Goal: Navigation & Orientation: Go to known website

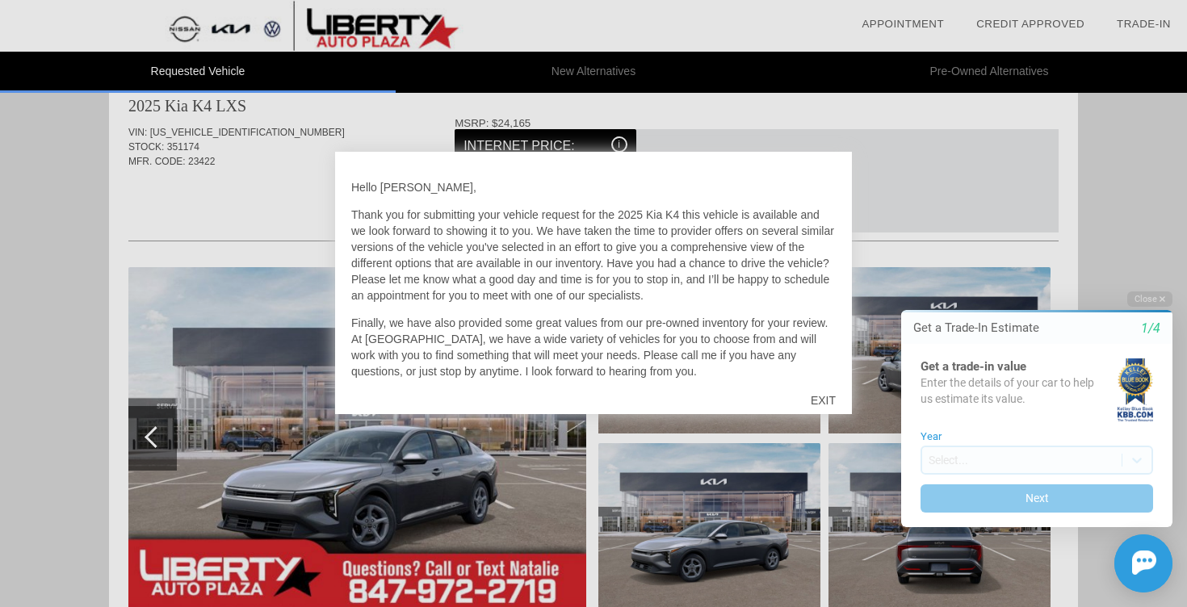
click at [828, 404] on div "EXIT" at bounding box center [822, 400] width 57 height 48
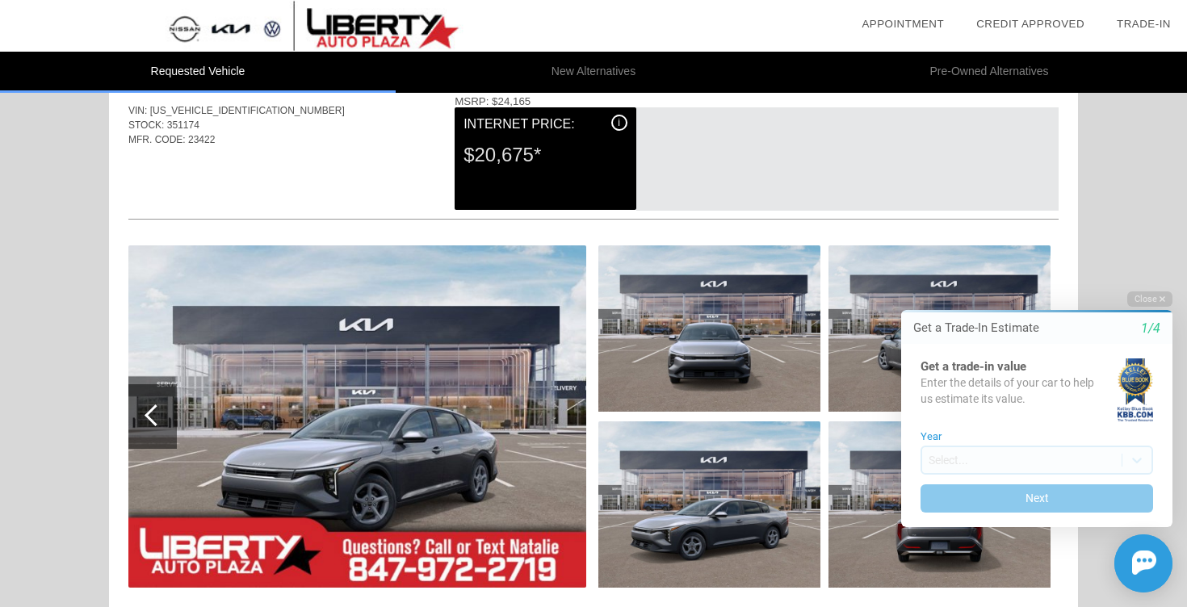
scroll to position [57, 0]
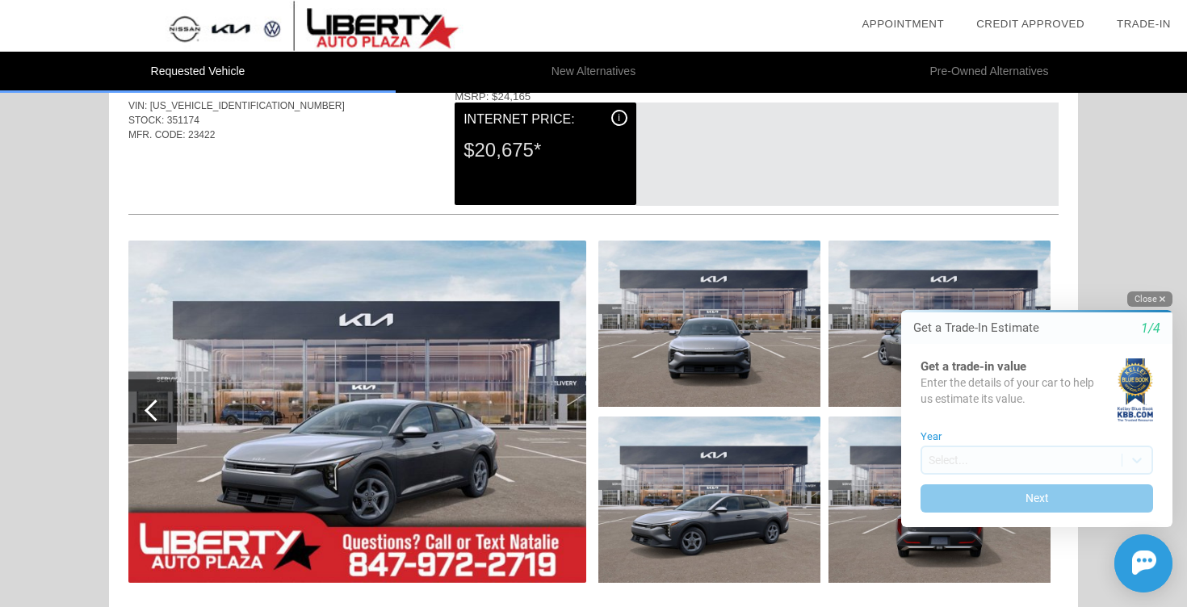
click at [1151, 298] on button "Close" at bounding box center [1149, 298] width 45 height 15
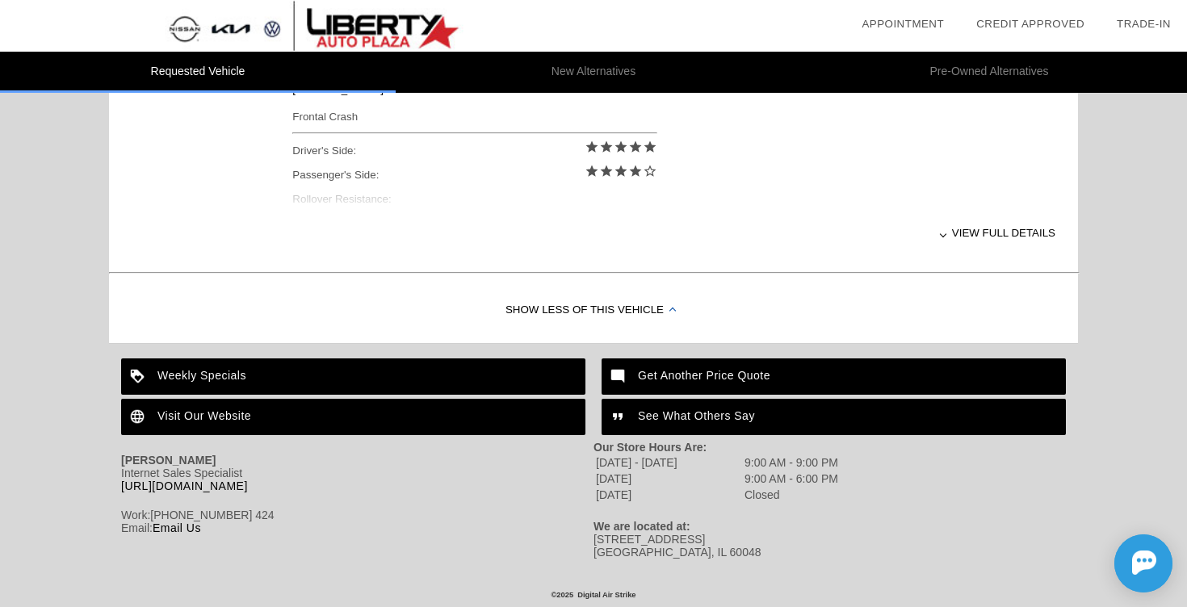
scroll to position [0, 0]
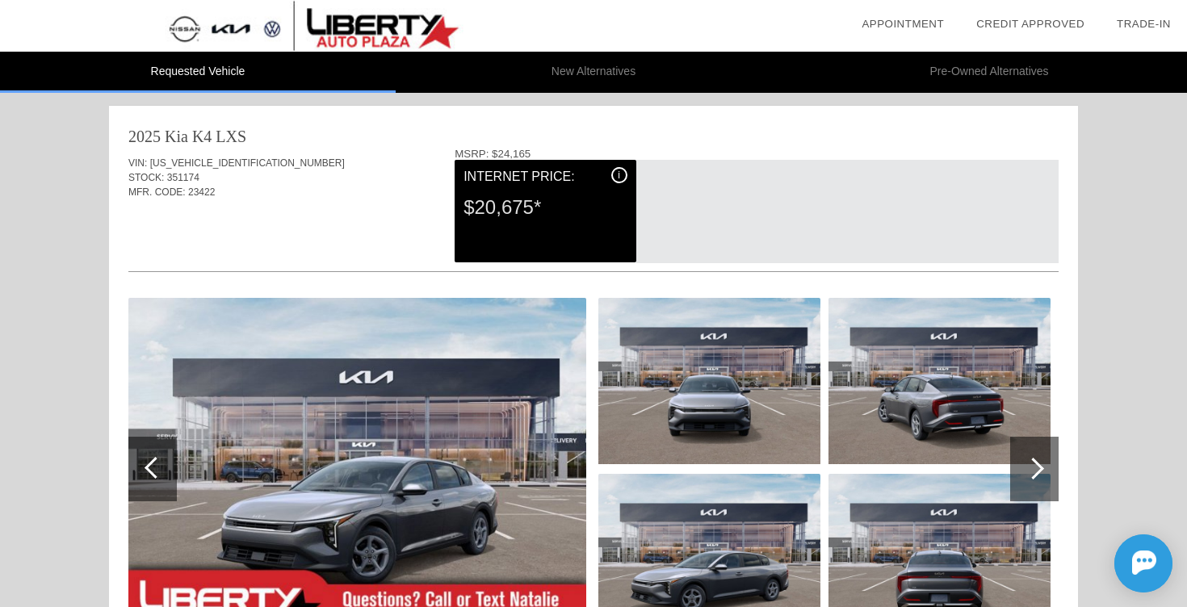
click at [585, 187] on div "$20,675*" at bounding box center [544, 207] width 163 height 42
click at [504, 203] on div "$20,675*" at bounding box center [544, 207] width 163 height 42
click at [503, 161] on div "i Internet Price: $20,675*" at bounding box center [545, 211] width 181 height 103
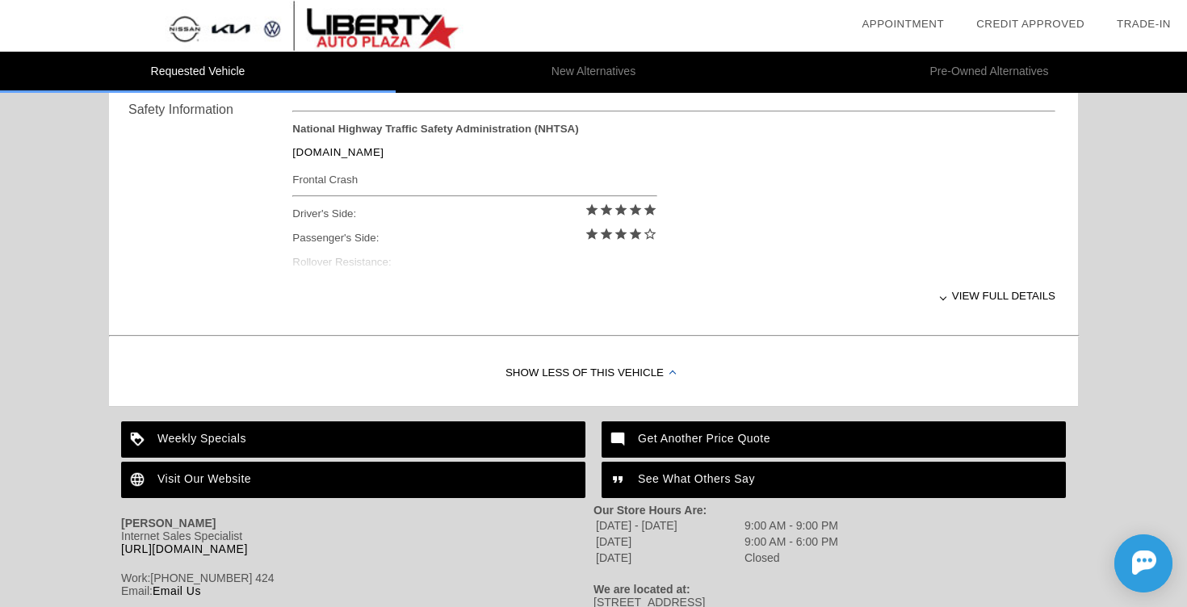
scroll to position [739, 0]
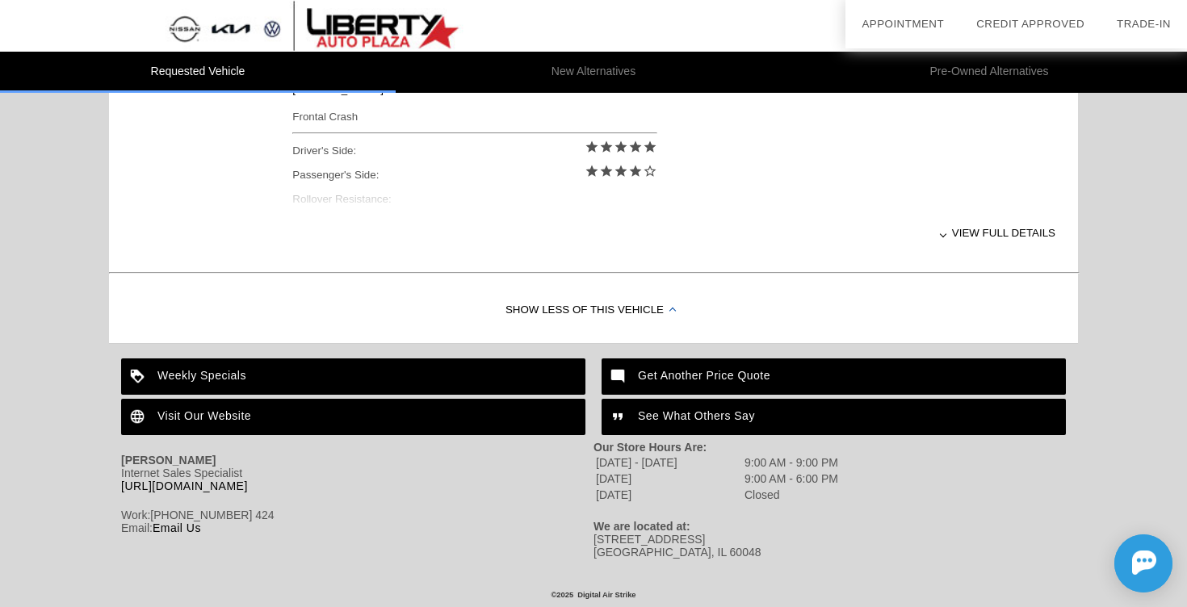
click at [237, 412] on div "Visit Our Website" at bounding box center [353, 417] width 464 height 36
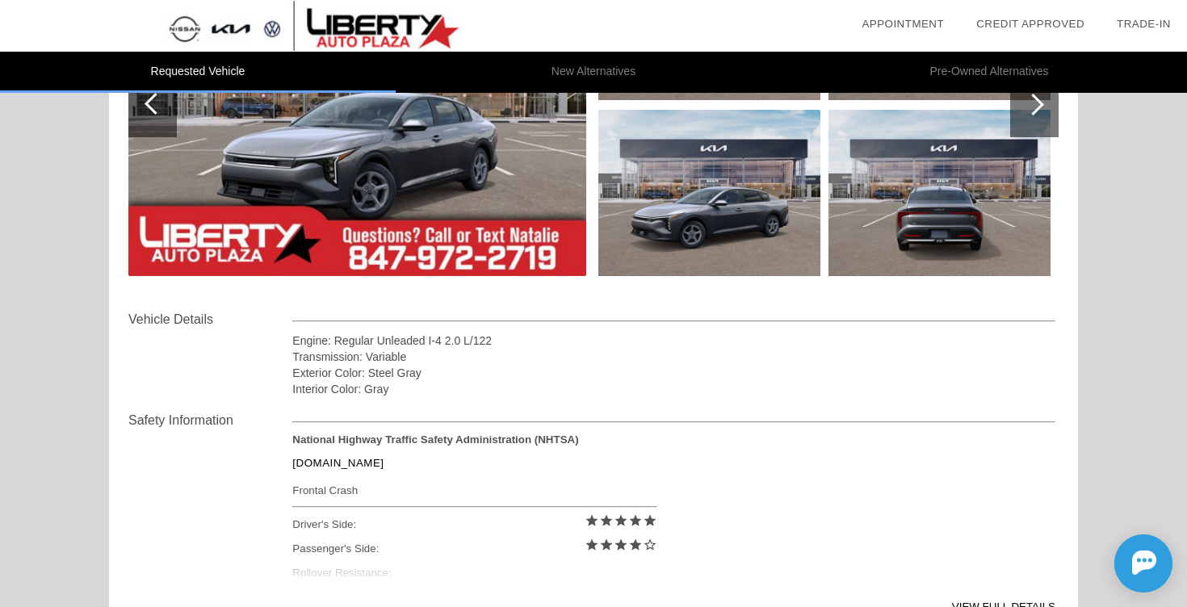
scroll to position [186, 0]
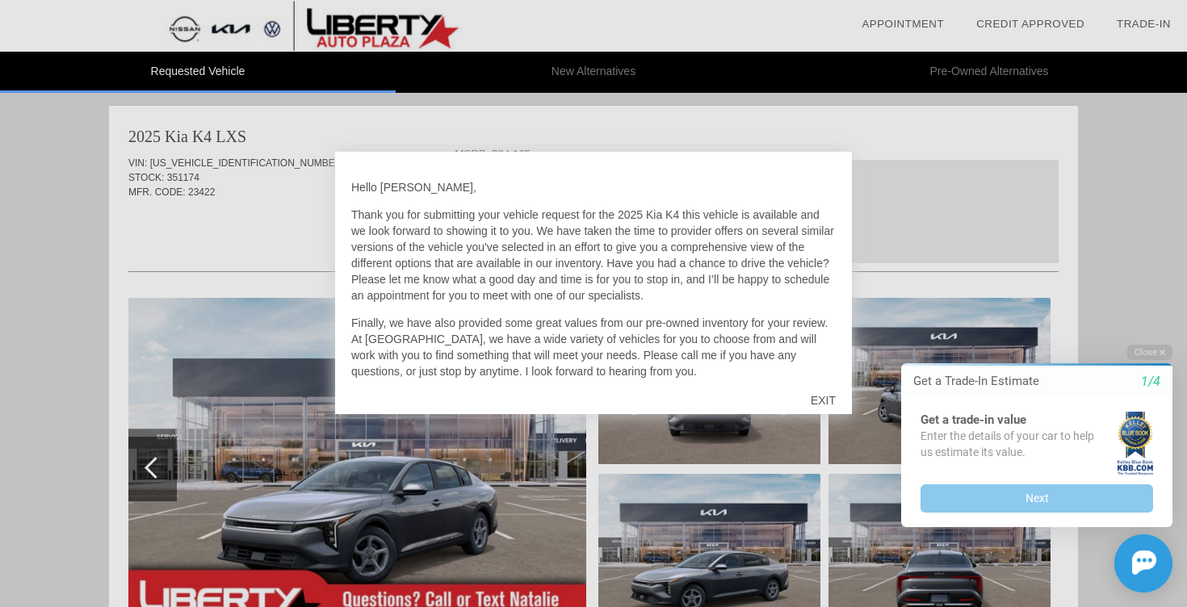
click at [831, 396] on div "EXIT" at bounding box center [822, 400] width 57 height 48
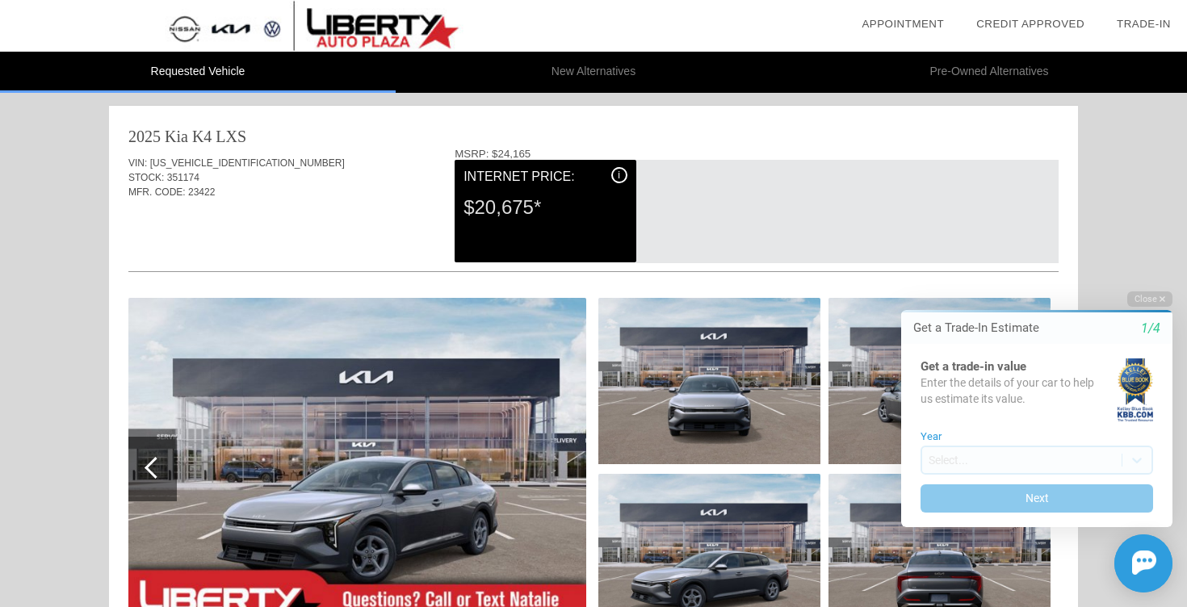
click at [618, 171] on span "i" at bounding box center [619, 175] width 2 height 11
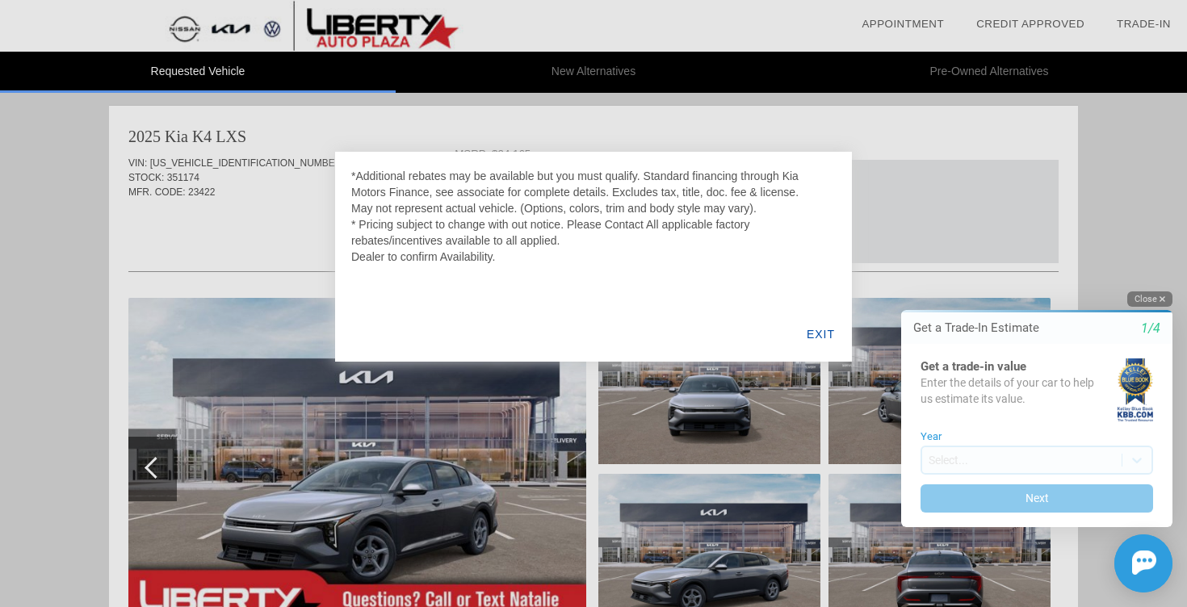
click at [1157, 300] on button "Close" at bounding box center [1149, 298] width 45 height 15
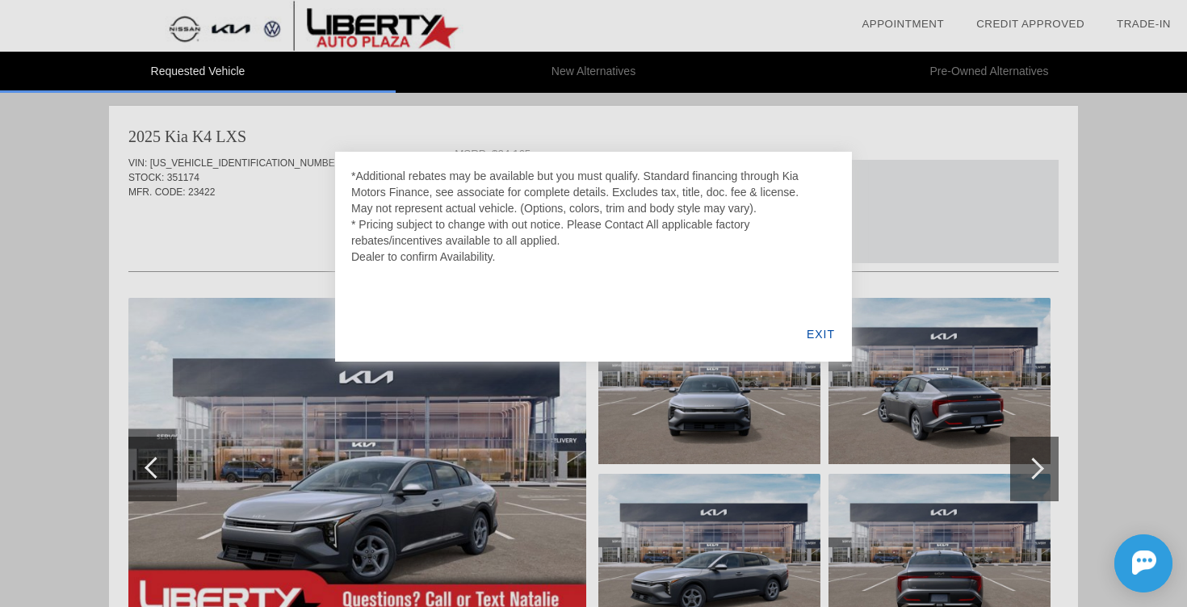
click at [826, 329] on div "EXIT" at bounding box center [821, 334] width 62 height 55
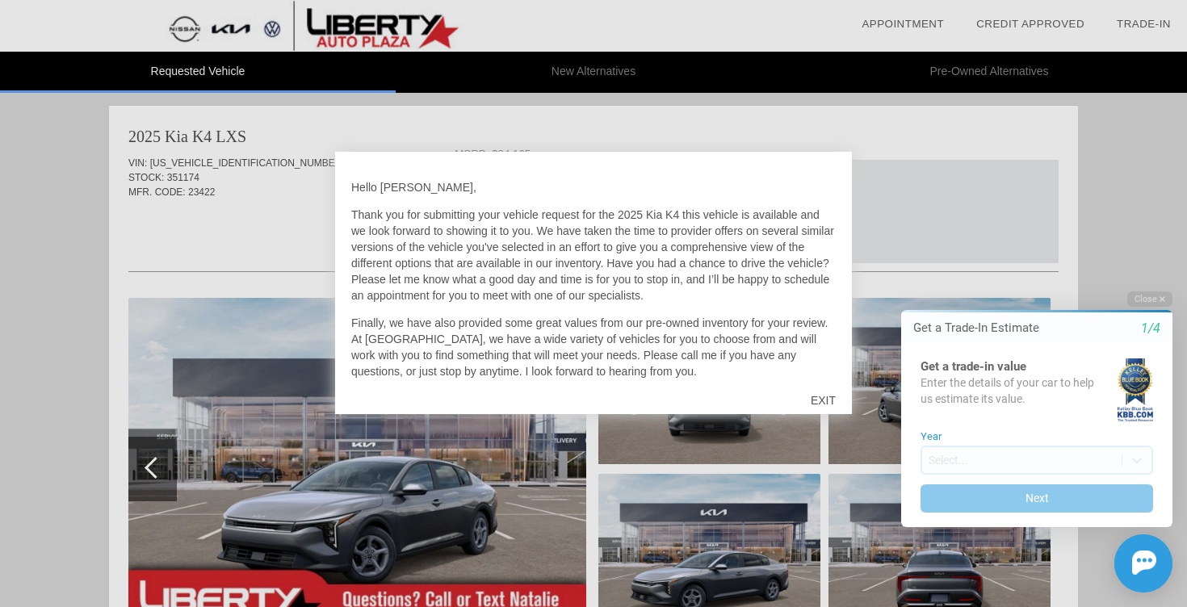
click at [825, 404] on div "EXIT" at bounding box center [822, 400] width 57 height 48
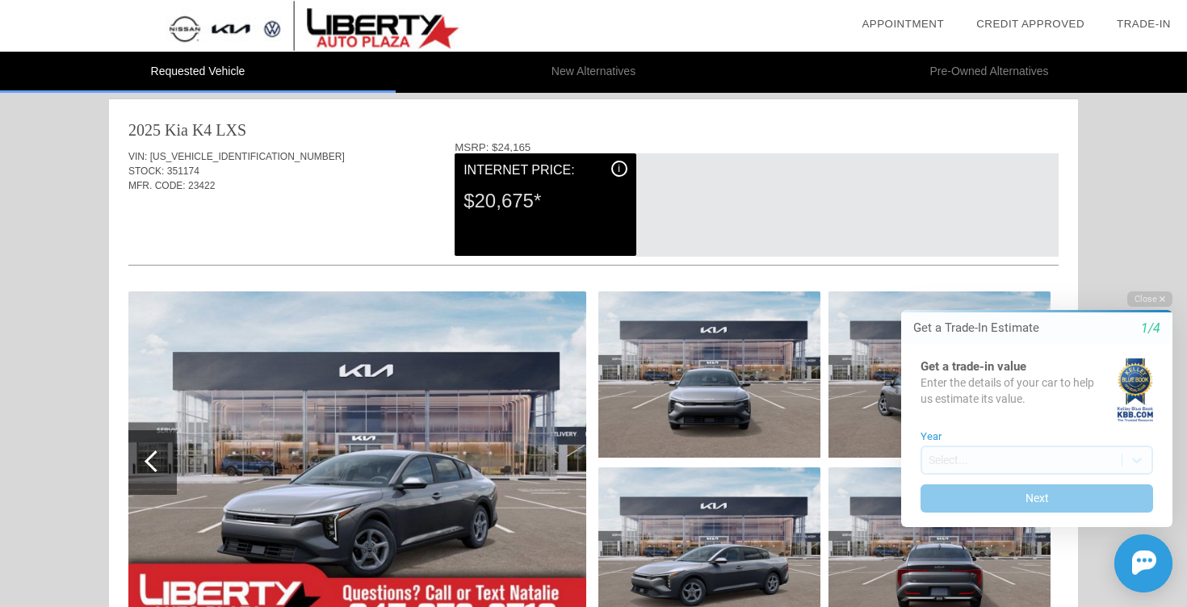
scroll to position [7, 0]
